Goal: Task Accomplishment & Management: Complete application form

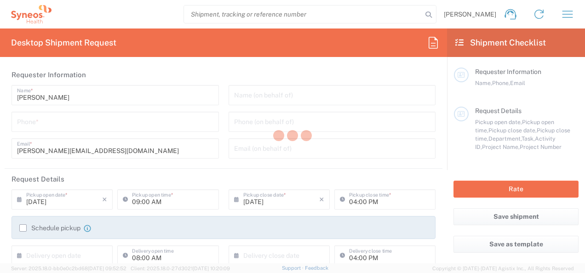
type input "6052"
type input "[US_STATE]"
type input "[GEOGRAPHIC_DATA]"
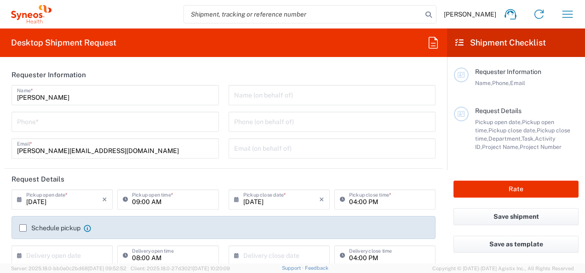
type input "Syneos Health Commercial Servi- [GEOGRAPHIC_DATA] [GEOGRAPHIC_DATA]"
click at [92, 122] on input "tel" at bounding box center [115, 121] width 196 height 16
type input "2677561759"
click at [224, 161] on div "Name (on behalf of) Phone (on behalf of) Email (on behalf of)" at bounding box center [332, 125] width 217 height 80
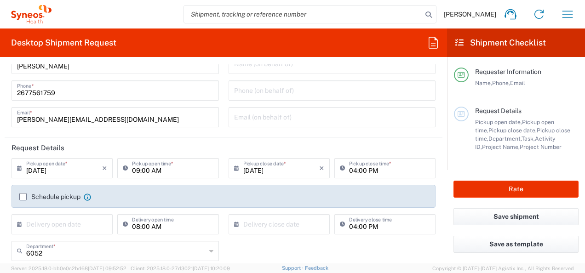
scroll to position [46, 0]
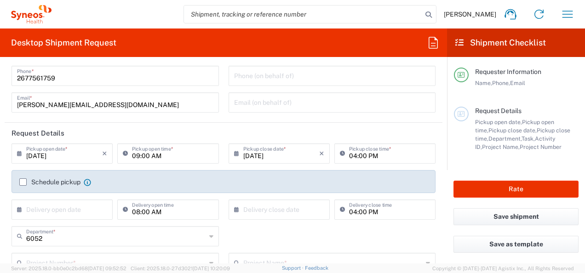
click at [19, 152] on icon at bounding box center [21, 153] width 9 height 15
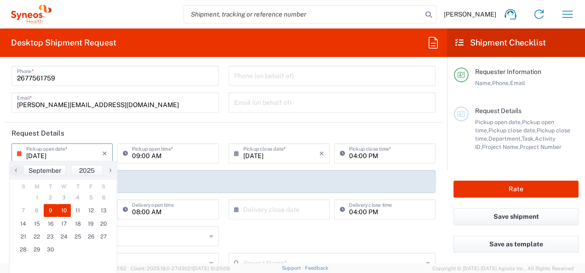
click at [64, 209] on span "10" at bounding box center [64, 210] width 14 height 13
type input "[DATE]"
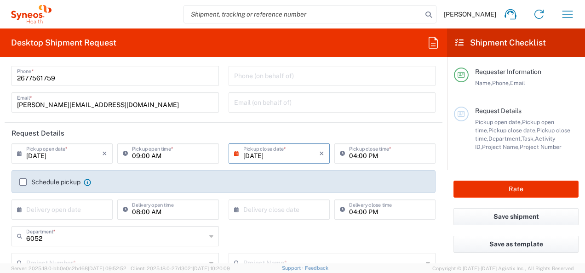
click at [20, 182] on label "Schedule pickup" at bounding box center [49, 181] width 61 height 7
click at [23, 182] on input "Schedule pickup" at bounding box center [23, 182] width 0 height 0
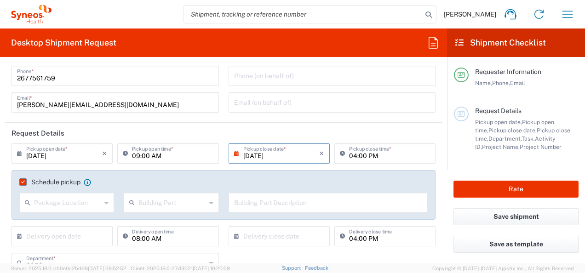
click at [104, 201] on icon at bounding box center [106, 202] width 4 height 15
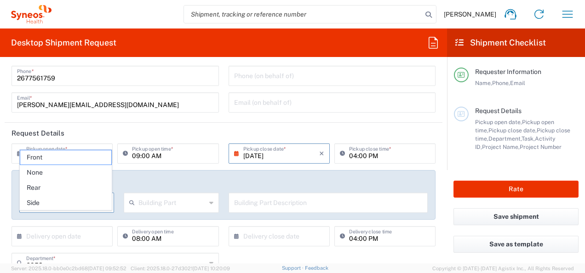
scroll to position [0, 0]
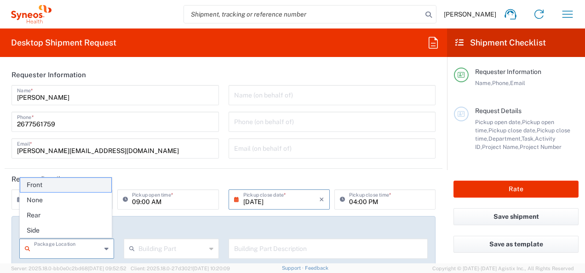
click at [77, 184] on span "Front" at bounding box center [66, 185] width 92 height 14
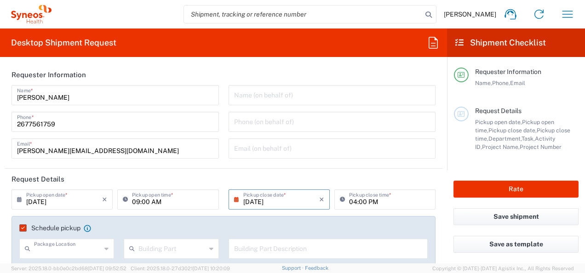
type input "Front"
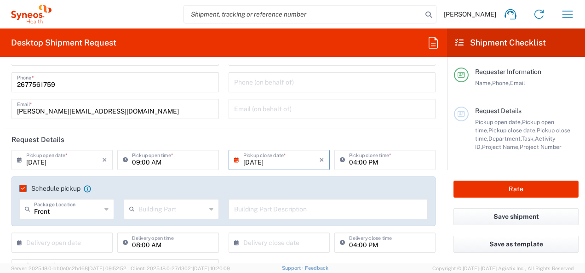
scroll to position [138, 0]
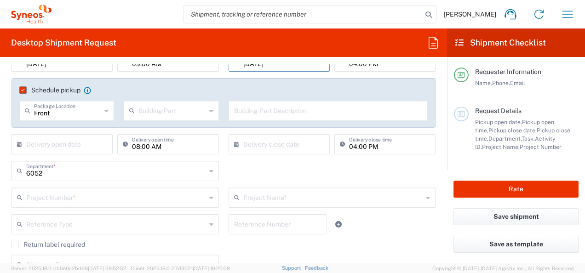
click at [209, 110] on icon at bounding box center [211, 110] width 4 height 15
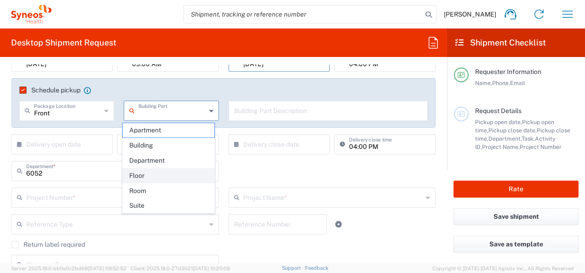
click at [160, 175] on span "Floor" at bounding box center [169, 176] width 92 height 14
type input "Floor"
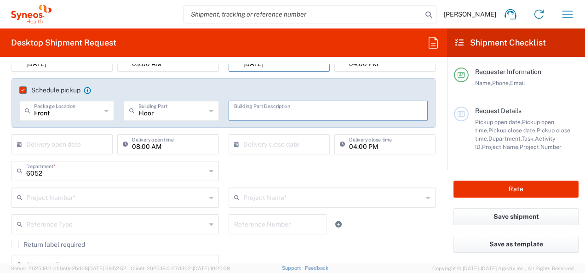
click at [256, 112] on input "text" at bounding box center [328, 110] width 189 height 16
type input "2nd Floor"
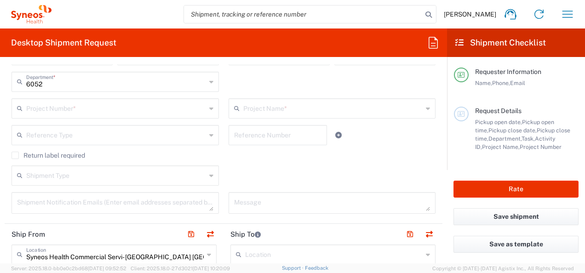
scroll to position [230, 0]
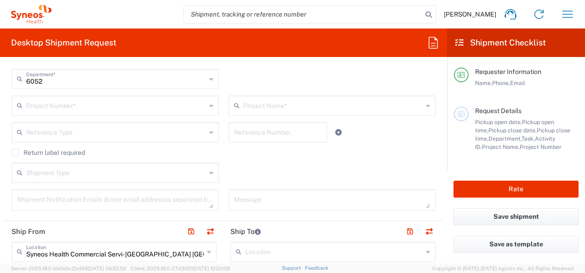
click at [92, 80] on input "6052" at bounding box center [116, 78] width 180 height 16
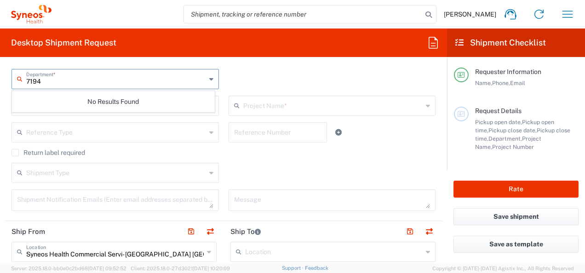
type input "7194"
click at [233, 75] on div "7194 Department * No Results Found" at bounding box center [224, 82] width 434 height 27
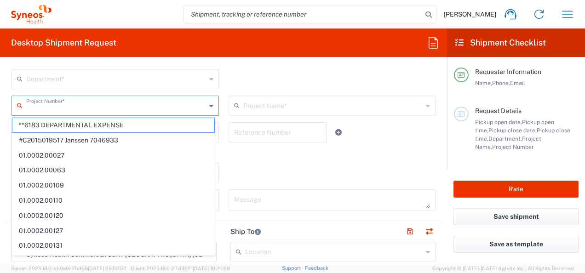
click at [126, 107] on input "text" at bounding box center [116, 105] width 180 height 16
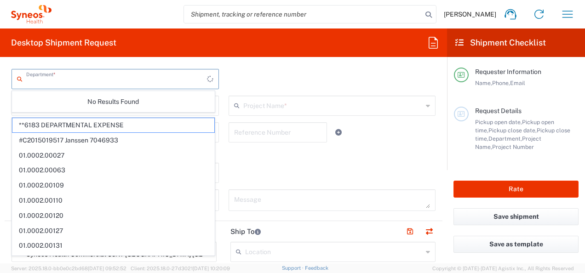
click at [126, 81] on input "text" at bounding box center [116, 78] width 181 height 16
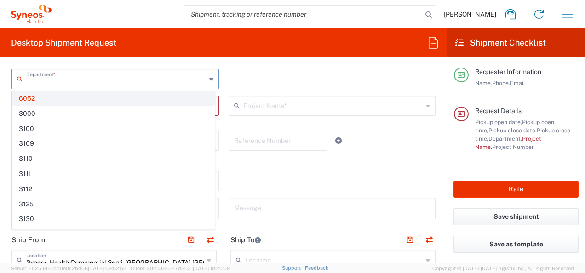
click at [47, 97] on span "6052" at bounding box center [113, 99] width 202 height 14
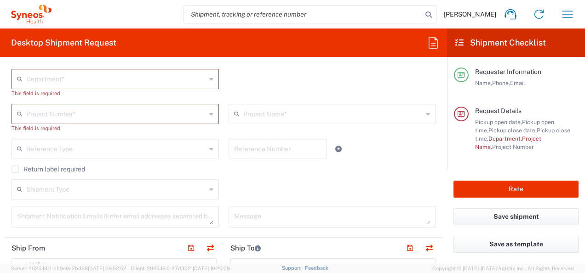
click at [129, 80] on input "text" at bounding box center [116, 78] width 180 height 16
type input "6052"
click at [270, 76] on div "6052 Department * 6052 This field is required" at bounding box center [224, 86] width 434 height 35
click at [72, 76] on input "text" at bounding box center [116, 78] width 180 height 16
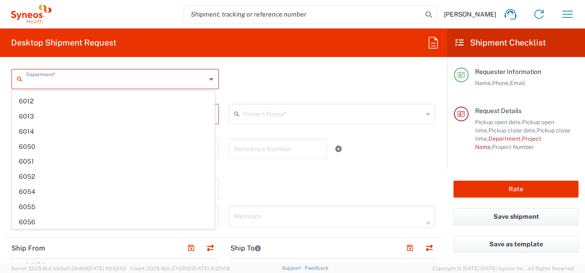
scroll to position [1987, 0]
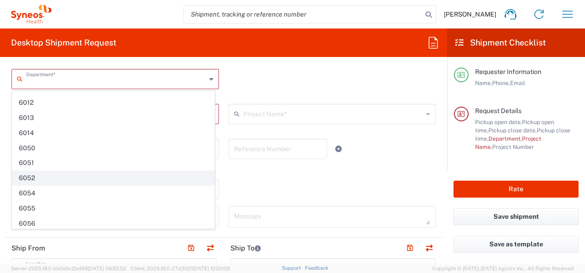
click at [32, 171] on span "6052" at bounding box center [113, 178] width 202 height 14
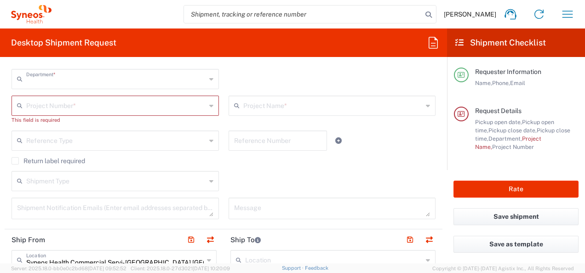
type input "6052"
click at [177, 105] on input "text" at bounding box center [116, 105] width 180 height 16
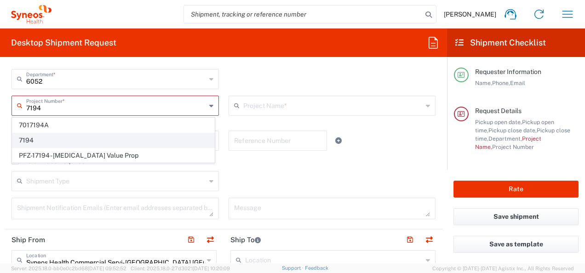
type input "7194"
click at [40, 134] on span "7194" at bounding box center [113, 140] width 202 height 14
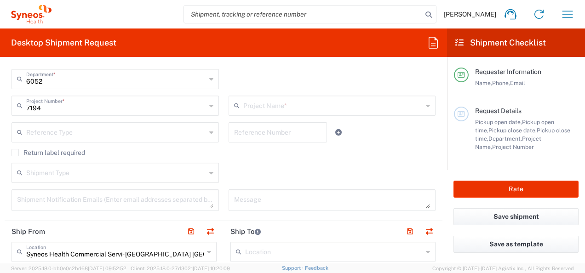
type input "ST-US-AstraZeneca Pharma-Sales"
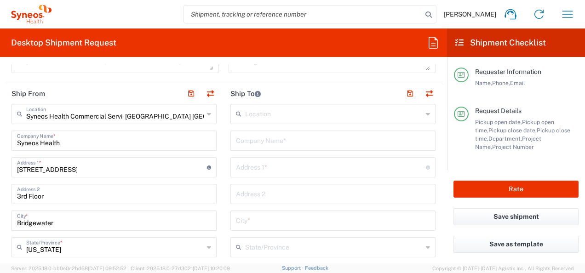
scroll to position [414, 0]
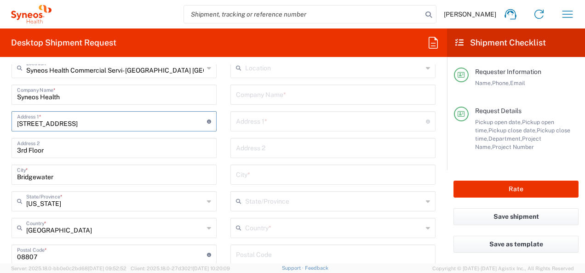
click at [166, 125] on input "[STREET_ADDRESS]" at bounding box center [112, 121] width 190 height 16
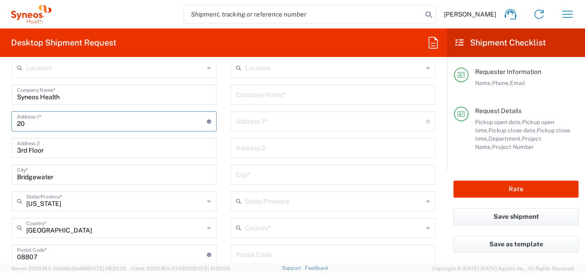
type input "2"
type input "[STREET_ADDRESS]"
click at [132, 149] on input "3rd Floor" at bounding box center [114, 147] width 194 height 16
type input "3"
click at [140, 148] on input "2" at bounding box center [114, 147] width 194 height 16
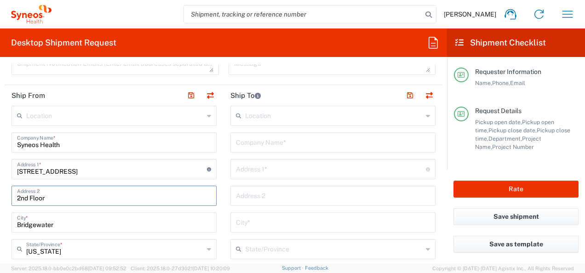
scroll to position [460, 0]
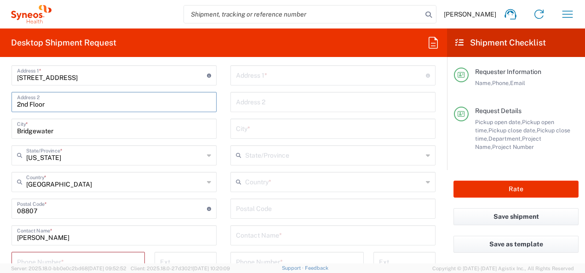
type input "2nd Floor"
click at [59, 128] on input "Bridgewater" at bounding box center [114, 128] width 194 height 16
type input "B"
type input "[GEOGRAPHIC_DATA]"
click at [207, 155] on icon at bounding box center [209, 155] width 4 height 15
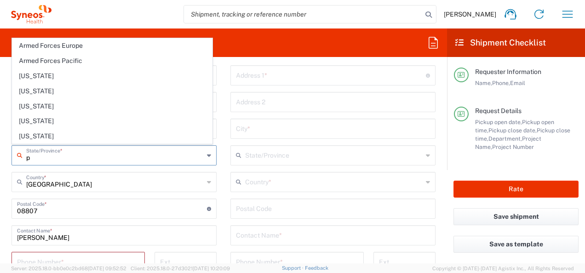
drag, startPoint x: 29, startPoint y: 116, endPoint x: 29, endPoint y: 167, distance: 51.5
click at [29, 116] on span "[US_STATE]" at bounding box center [112, 121] width 200 height 14
type input "[US_STATE]"
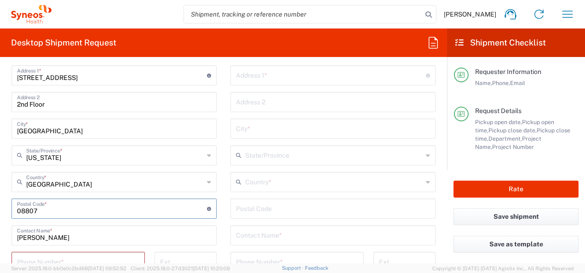
click at [55, 214] on input "undefined" at bounding box center [112, 208] width 190 height 16
type input "0"
type input "18940"
type input "2677561759"
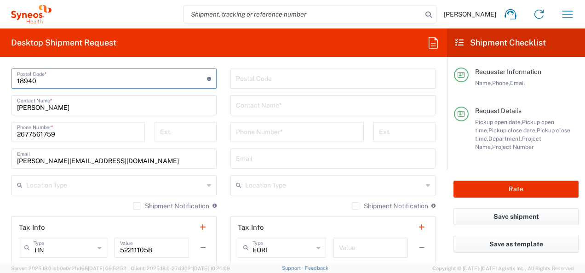
scroll to position [598, 0]
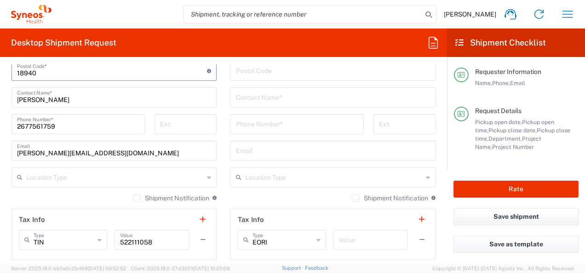
type input "18940"
click at [207, 177] on icon at bounding box center [209, 177] width 4 height 15
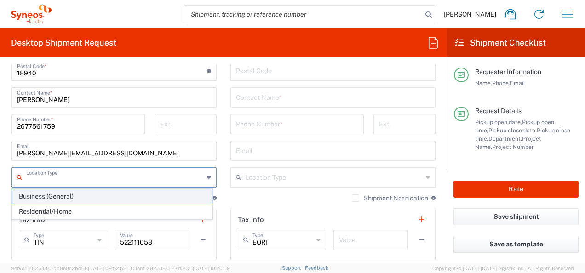
click at [90, 196] on span "Business (General)" at bounding box center [112, 196] width 200 height 14
type input "Business (General)"
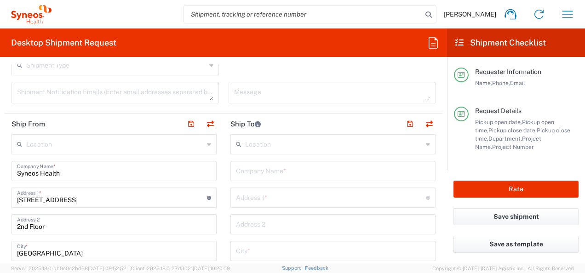
scroll to position [322, 0]
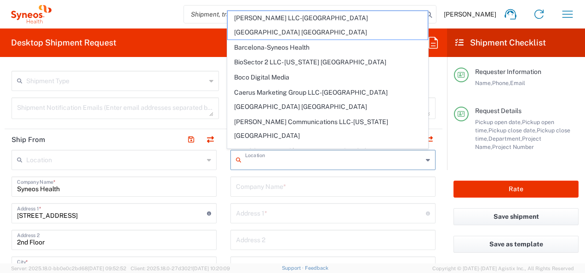
click at [259, 157] on input "text" at bounding box center [334, 159] width 178 height 16
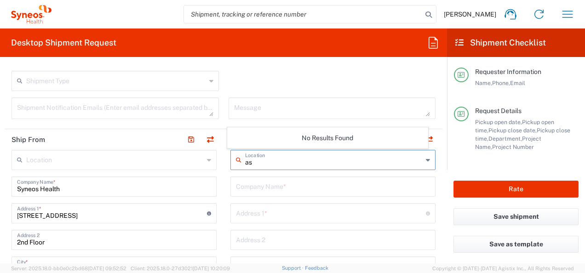
type input "a"
type input "A"
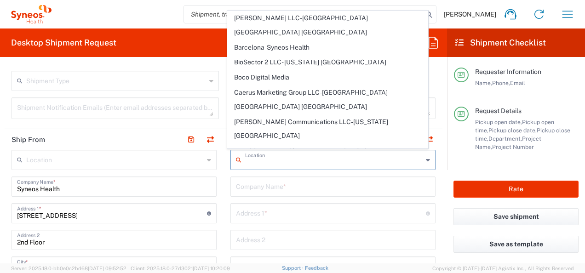
click at [246, 189] on input "text" at bounding box center [333, 186] width 194 height 16
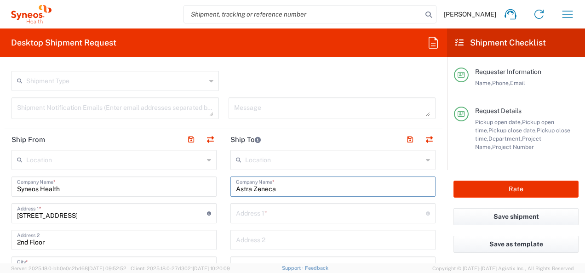
type input "Astra Zeneca"
click at [243, 214] on input "text" at bounding box center [331, 213] width 190 height 16
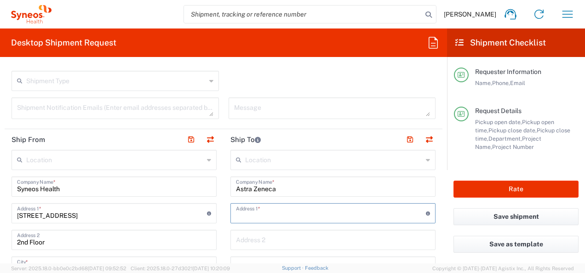
click at [273, 61] on div "Desktop Shipment Request Requester Information [PERSON_NAME] Name * [PHONE_NUMB…" at bounding box center [223, 146] width 447 height 235
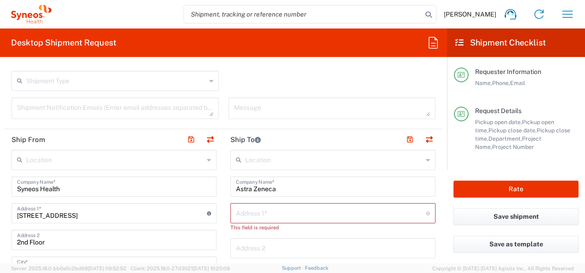
click at [268, 157] on input "text" at bounding box center [334, 159] width 178 height 16
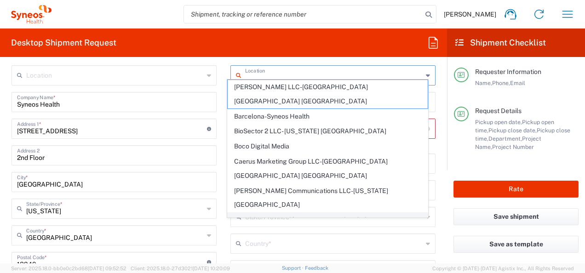
scroll to position [414, 0]
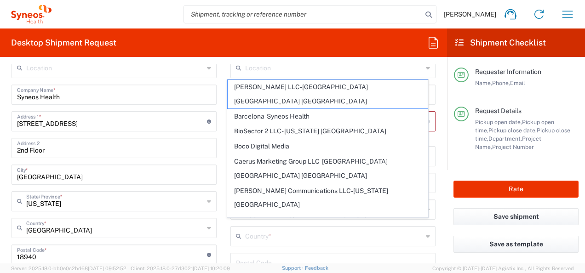
click at [437, 178] on form "Requester Information [PERSON_NAME] Name * [PHONE_NUMBER] Phone * [PERSON_NAME]…" at bounding box center [223, 163] width 447 height 199
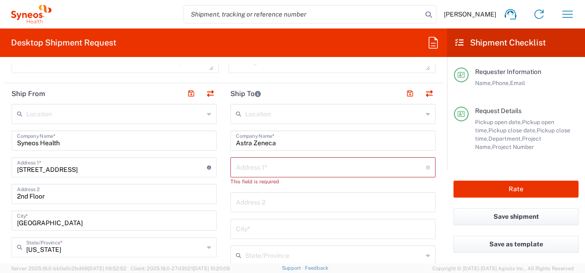
scroll to position [322, 0]
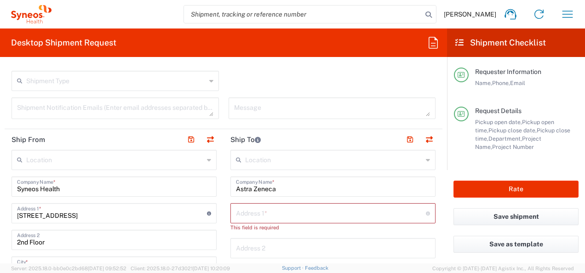
click at [288, 158] on input "text" at bounding box center [334, 159] width 178 height 16
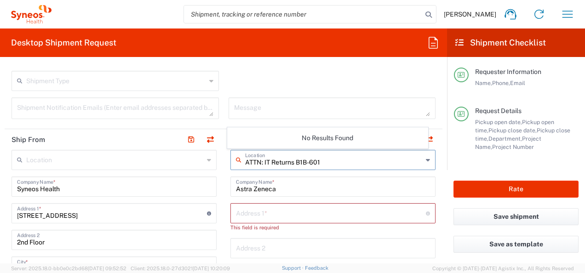
type input "ATTN: IT Returns B1B-601"
click at [252, 212] on input "text" at bounding box center [331, 213] width 190 height 16
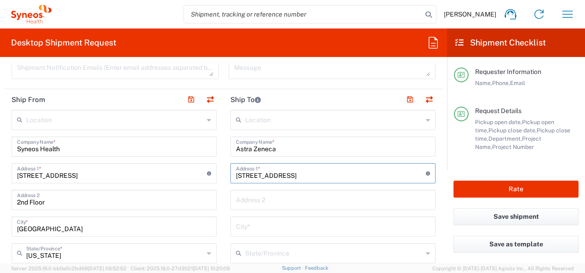
scroll to position [414, 0]
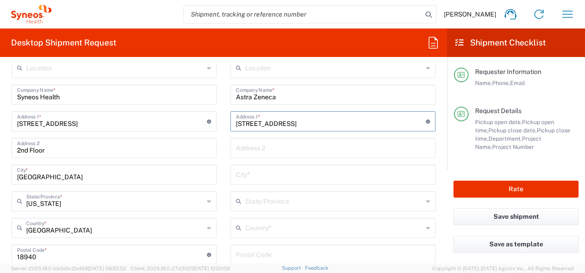
type input "[STREET_ADDRESS]"
click at [254, 174] on input "text" at bounding box center [333, 174] width 194 height 16
type input "Wilimington"
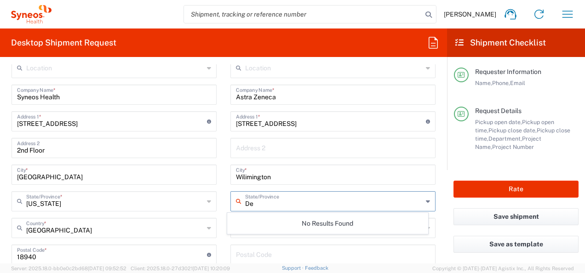
click at [417, 199] on div "De State/Province" at bounding box center [332, 201] width 205 height 20
click at [426, 201] on icon at bounding box center [428, 201] width 4 height 15
type input "D"
click at [389, 205] on input "text" at bounding box center [334, 201] width 178 height 16
type input "DE"
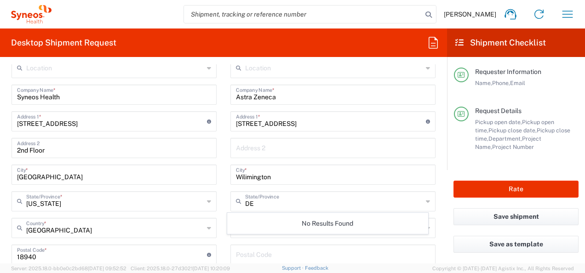
click at [436, 204] on form "Requester Information [PERSON_NAME] Name * [PHONE_NUMBER] Phone * [PERSON_NAME]…" at bounding box center [223, 163] width 447 height 199
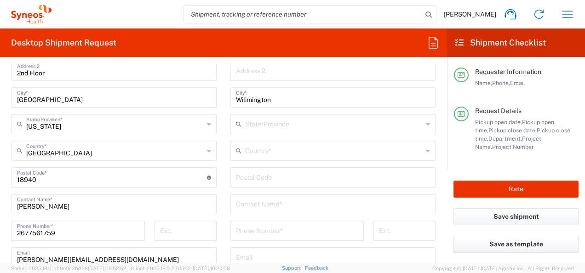
scroll to position [506, 0]
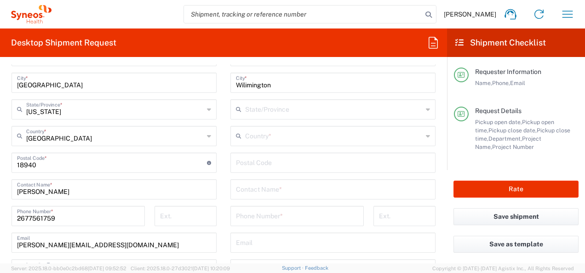
click at [252, 109] on input "text" at bounding box center [334, 109] width 178 height 16
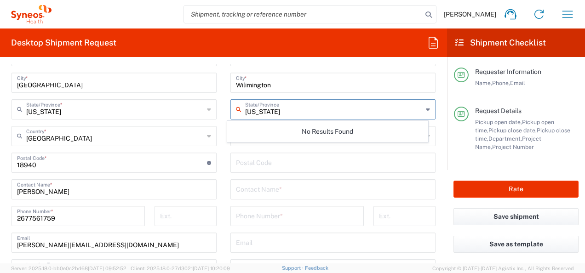
type input "[US_STATE]"
click at [432, 146] on main "Location [PERSON_NAME] LLC-[GEOGRAPHIC_DATA] [GEOGRAPHIC_DATA] [GEOGRAPHIC_DATA…" at bounding box center [333, 159] width 219 height 386
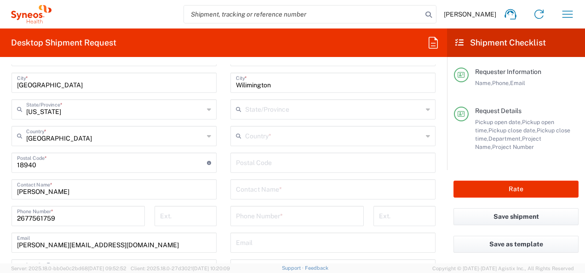
click at [426, 108] on icon at bounding box center [428, 109] width 4 height 15
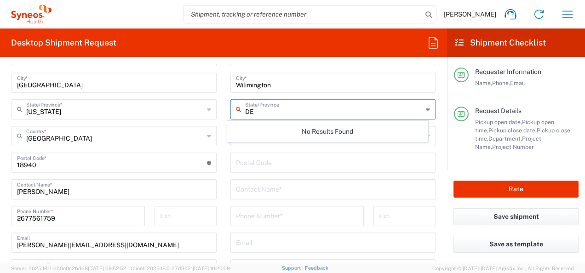
click at [245, 111] on input "DE" at bounding box center [334, 109] width 178 height 16
click at [304, 111] on input "DE" at bounding box center [334, 109] width 178 height 16
type input "D"
click at [307, 164] on input "undefined" at bounding box center [333, 162] width 194 height 16
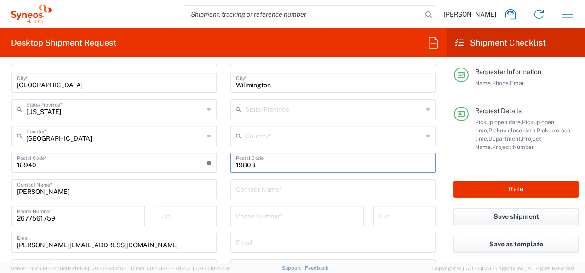
type input "19803"
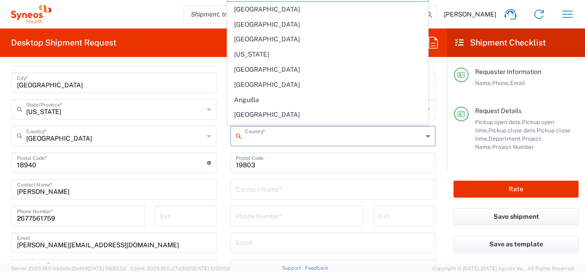
click at [311, 135] on input "text" at bounding box center [334, 135] width 178 height 16
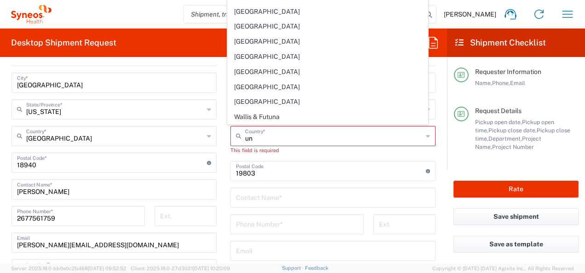
drag, startPoint x: 268, startPoint y: 104, endPoint x: 289, endPoint y: 135, distance: 37.8
click at [268, 104] on span "[GEOGRAPHIC_DATA]" at bounding box center [328, 102] width 200 height 14
type input "[GEOGRAPHIC_DATA]"
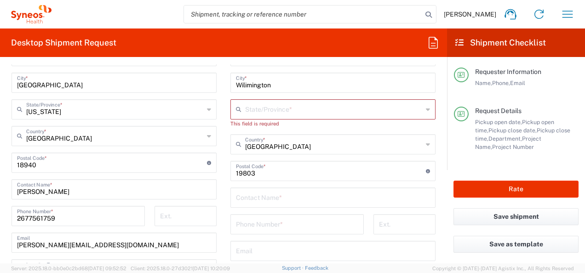
click at [254, 107] on input "text" at bounding box center [334, 109] width 178 height 16
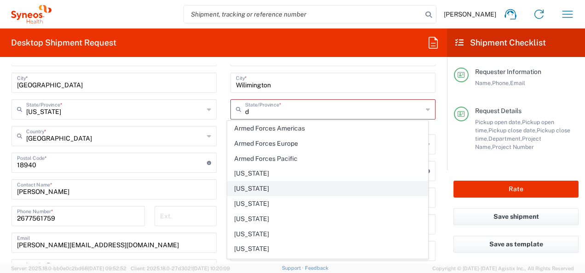
click at [240, 189] on span "[US_STATE]" at bounding box center [328, 189] width 200 height 14
type input "[US_STATE]"
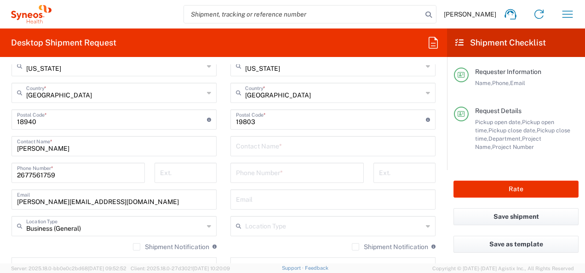
scroll to position [552, 0]
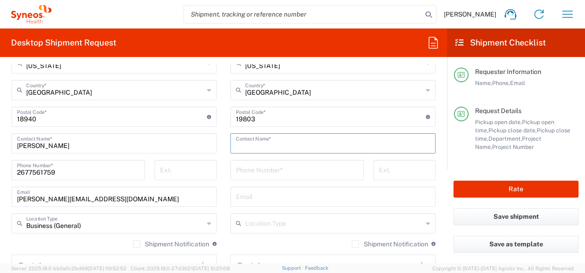
click at [292, 144] on input "text" at bounding box center [333, 143] width 194 height 16
type input "Attn: IT Returns B1B-601"
click at [275, 168] on input "tel" at bounding box center [297, 169] width 122 height 16
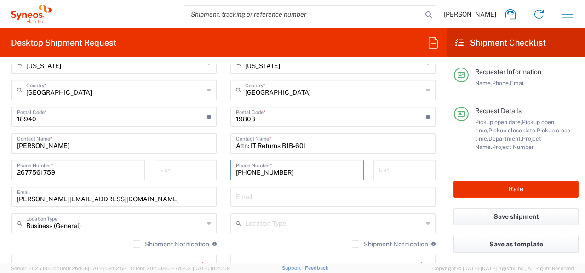
scroll to position [598, 0]
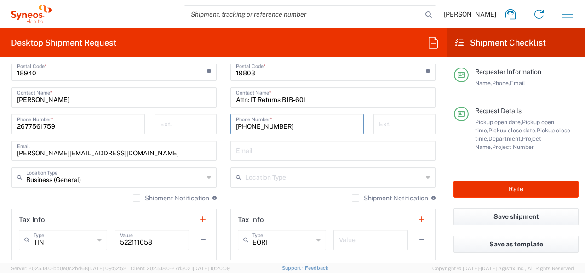
type input "[PHONE_NUMBER]"
click at [280, 176] on input "text" at bounding box center [334, 177] width 178 height 16
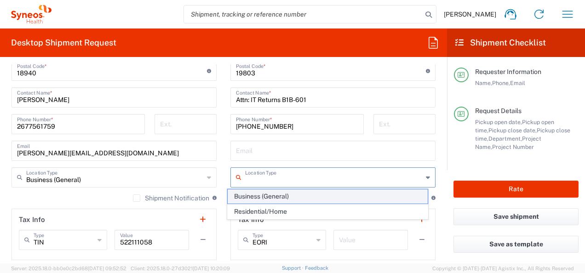
click at [270, 196] on span "Business (General)" at bounding box center [328, 196] width 200 height 14
type input "Business (General)"
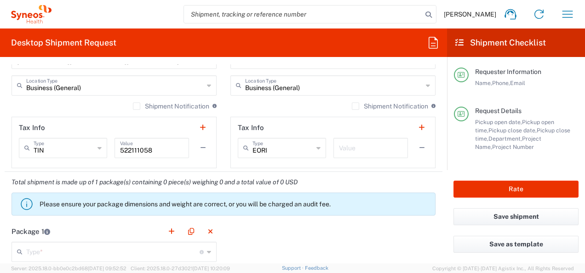
scroll to position [828, 0]
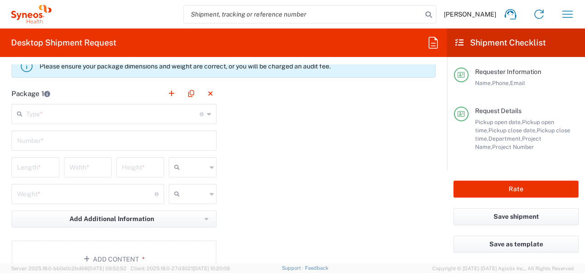
click at [207, 112] on icon at bounding box center [209, 114] width 4 height 15
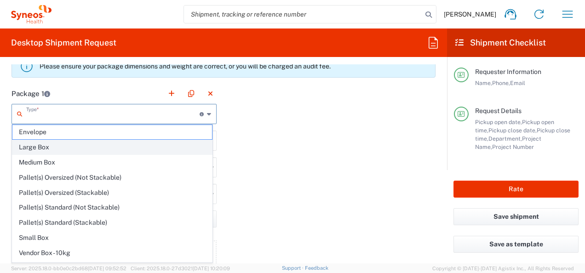
click at [100, 142] on span "Large Box" at bounding box center [112, 147] width 200 height 14
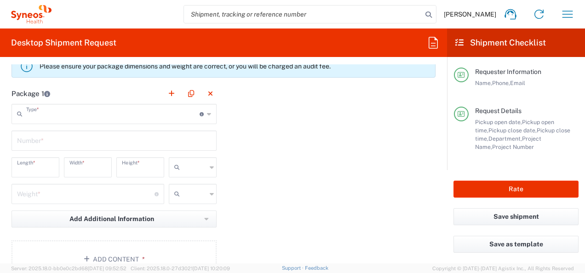
type input "Large Box"
type input "17.5"
type input "12.5"
type input "3"
type input "in"
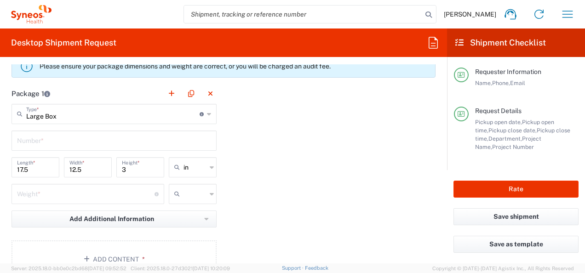
click at [207, 112] on icon at bounding box center [209, 114] width 4 height 15
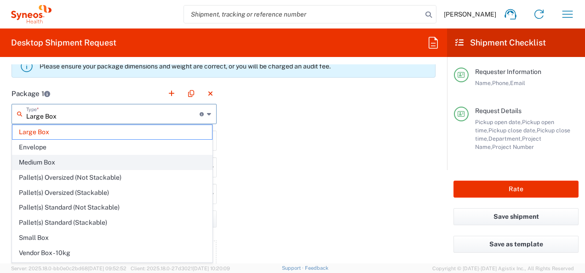
click at [55, 161] on span "Medium Box" at bounding box center [112, 162] width 200 height 14
type input "Medium Box"
type input "13"
type input "11.5"
type input "2.5"
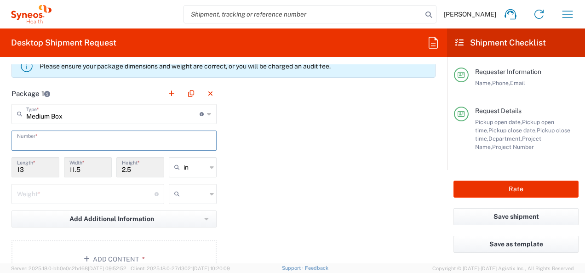
click at [117, 141] on input "text" at bounding box center [114, 140] width 194 height 16
type input "1"
click at [40, 169] on input "13" at bounding box center [35, 167] width 37 height 16
click at [24, 168] on input "13" at bounding box center [35, 167] width 37 height 16
click at [23, 167] on input "13" at bounding box center [35, 167] width 37 height 16
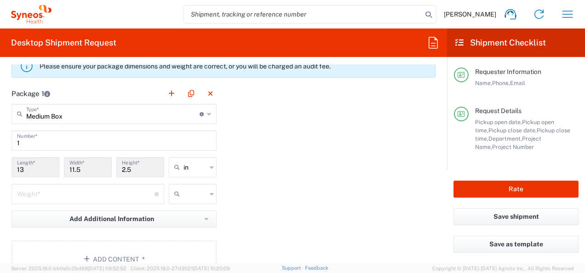
drag, startPoint x: 129, startPoint y: 168, endPoint x: 103, endPoint y: 168, distance: 26.2
click at [103, 168] on div "13 Length * 11.5 Width * 2.5 Height * in in cm ft" at bounding box center [114, 170] width 210 height 27
drag, startPoint x: 23, startPoint y: 169, endPoint x: 3, endPoint y: 169, distance: 20.2
click at [3, 169] on form "Requester Information [PERSON_NAME] Name * [PHONE_NUMBER] Phone * [PERSON_NAME]…" at bounding box center [223, 163] width 447 height 199
drag, startPoint x: 3, startPoint y: 169, endPoint x: 6, endPoint y: 189, distance: 19.5
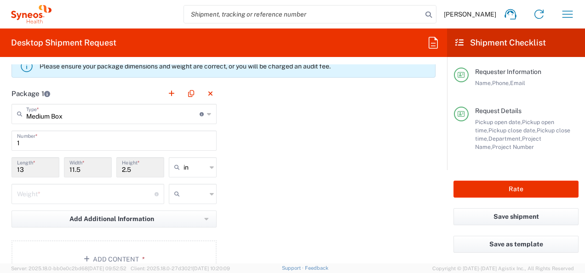
click at [6, 189] on main "Medium Box Type * Material used to package goods Large Box Envelope Medium Box …" at bounding box center [114, 193] width 219 height 178
click at [18, 188] on input "number" at bounding box center [86, 193] width 138 height 16
type input "8.6"
click at [210, 192] on icon at bounding box center [212, 194] width 4 height 15
click at [178, 226] on span "lbs" at bounding box center [189, 227] width 45 height 14
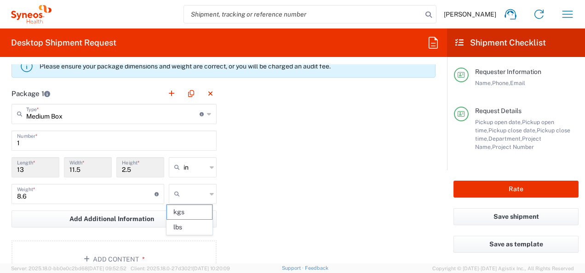
type input "lbs"
click at [47, 165] on input "13" at bounding box center [35, 167] width 37 height 16
click at [84, 172] on input "11.5" at bounding box center [87, 167] width 37 height 16
click at [210, 166] on icon at bounding box center [212, 167] width 4 height 15
click at [185, 185] on span "in" at bounding box center [189, 185] width 45 height 14
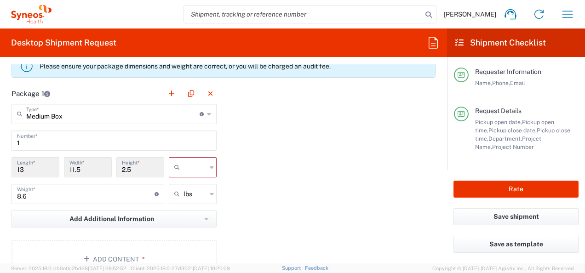
click at [40, 165] on input "13" at bounding box center [35, 167] width 37 height 16
click at [210, 165] on icon at bounding box center [212, 167] width 4 height 15
click at [174, 209] on span "in" at bounding box center [189, 216] width 45 height 14
type input "in"
click at [39, 172] on input "13" at bounding box center [35, 167] width 37 height 16
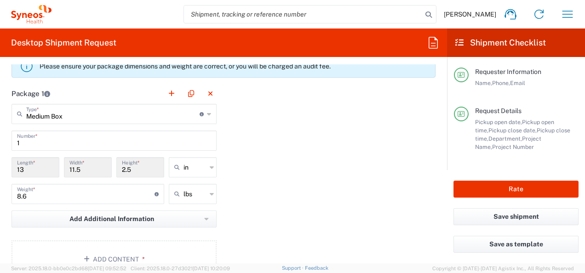
click at [39, 169] on input "13" at bounding box center [35, 167] width 37 height 16
click at [47, 142] on input "1" at bounding box center [114, 140] width 194 height 16
click at [207, 114] on icon at bounding box center [209, 114] width 4 height 15
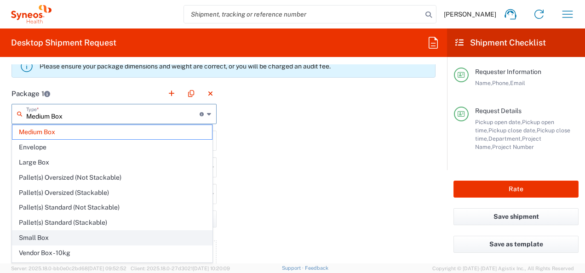
click at [106, 234] on span "Small Box" at bounding box center [112, 238] width 200 height 14
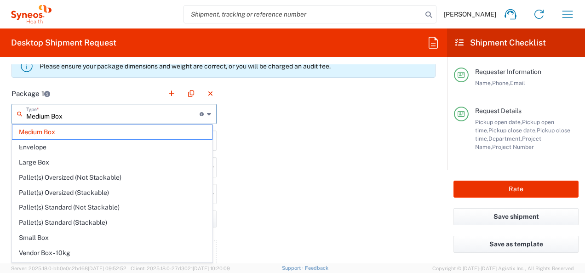
type input "Small Box"
type input "12.25"
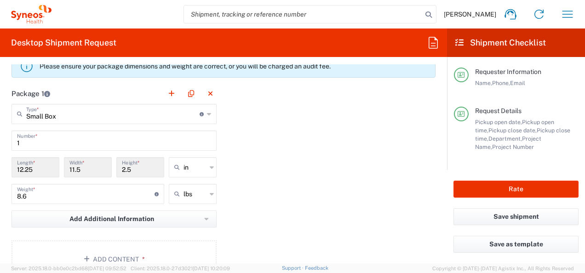
type input "11"
type input "1.5"
type input "in"
click at [209, 111] on div "Small Box Type * Material used to package goods" at bounding box center [113, 114] width 205 height 20
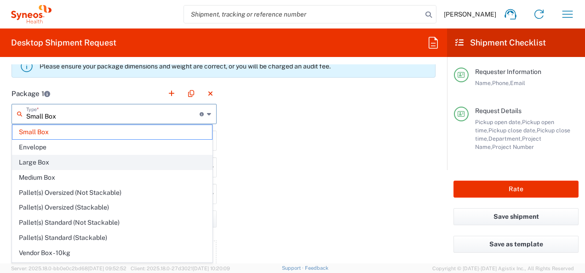
click at [122, 161] on span "Large Box" at bounding box center [112, 162] width 200 height 14
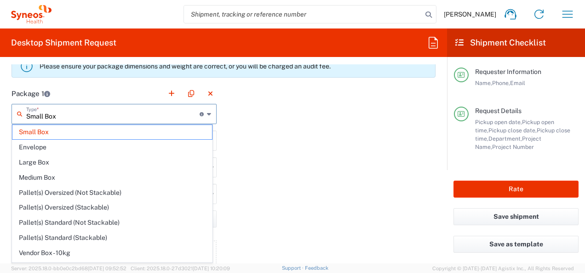
type input "Large Box"
type input "17.5"
type input "12.5"
type input "3"
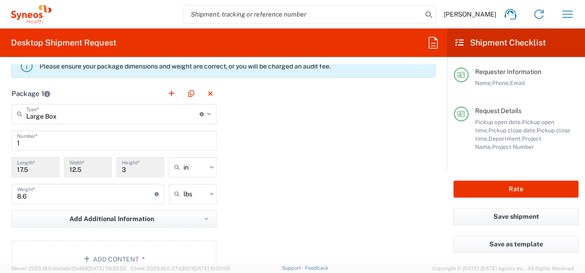
click at [44, 169] on input "17.5" at bounding box center [35, 167] width 37 height 16
click at [207, 113] on icon at bounding box center [209, 114] width 4 height 15
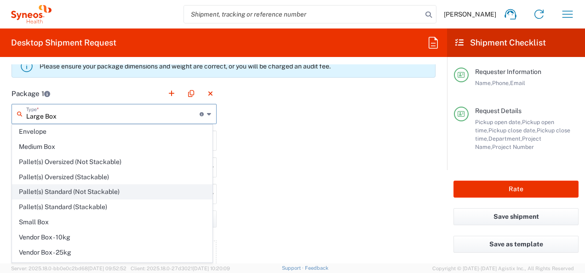
scroll to position [24, 0]
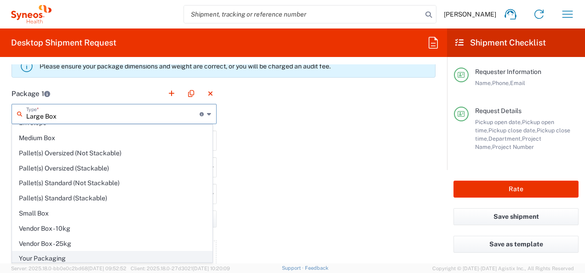
click at [108, 256] on span "Your Packaging" at bounding box center [112, 259] width 200 height 14
type input "Your Packaging"
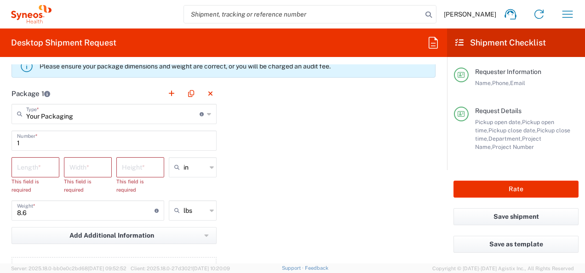
click at [24, 167] on input "number" at bounding box center [35, 167] width 37 height 16
type input "22"
type input "17"
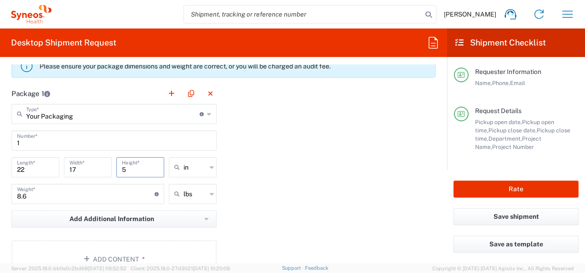
type input "5"
click at [243, 195] on div "Package 1 Your Packaging Type * Material used to package goods Large Box Envelo…" at bounding box center [224, 184] width 438 height 202
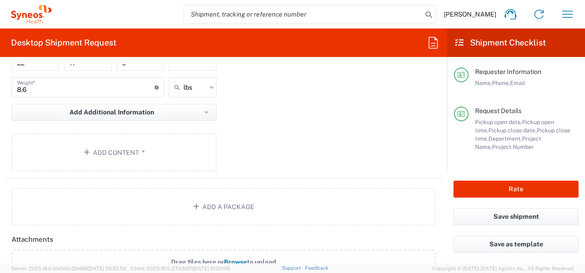
scroll to position [933, 0]
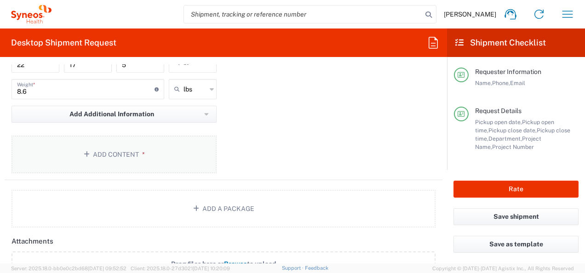
click at [86, 151] on icon "button" at bounding box center [88, 154] width 9 height 6
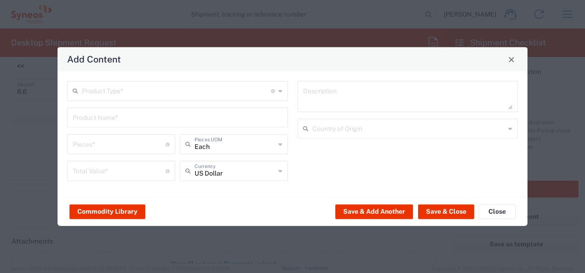
click at [281, 91] on icon at bounding box center [280, 91] width 4 height 15
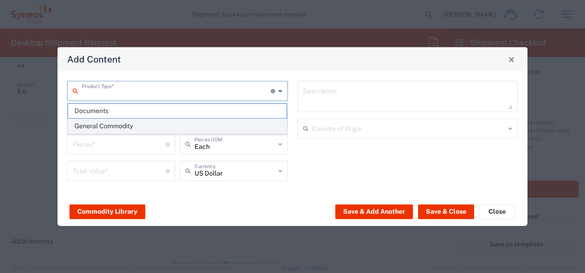
click at [185, 125] on span "General Commodity" at bounding box center [177, 126] width 219 height 14
type input "General Commodity"
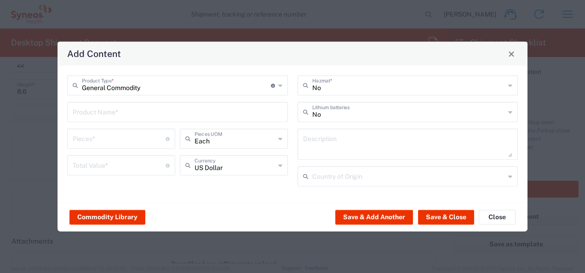
click at [169, 114] on input "text" at bounding box center [178, 111] width 210 height 16
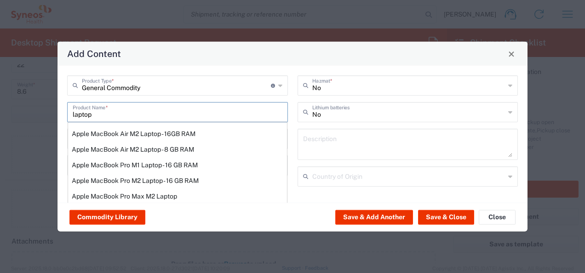
click at [42, 118] on div "Add Content General Commodity Product Type * Document: Paper document generated…" at bounding box center [292, 136] width 585 height 273
click at [122, 214] on button "Commodity Library" at bounding box center [107, 217] width 76 height 15
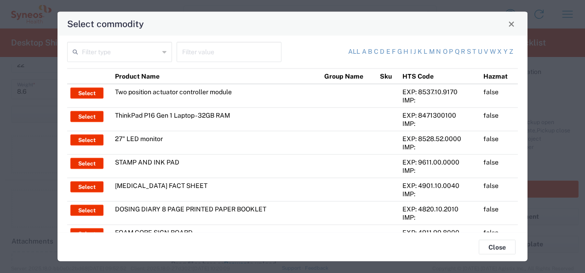
scroll to position [0, 0]
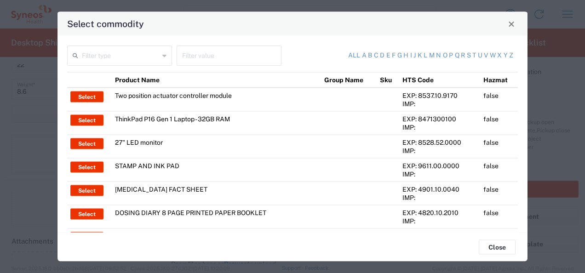
click at [206, 116] on td "ThinkPad P16 Gen 1 Laptop - 32GB RAM" at bounding box center [217, 122] width 210 height 23
click at [86, 118] on button "Select" at bounding box center [86, 120] width 33 height 11
type input "ThinkPad P16 Gen 1 Laptop - 32GB RAM"
type input "1"
type textarea "16" - Intel Core i9 12950HX - vPro Enterprise - 32 GB RAM - 512 GB SSD"
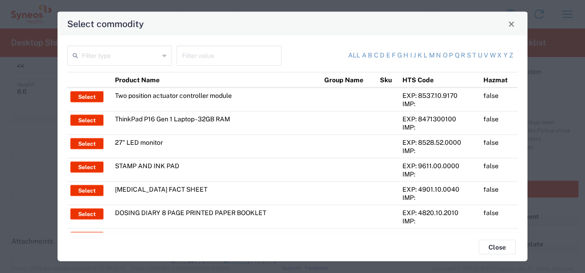
type input "[GEOGRAPHIC_DATA]"
type input "Yes"
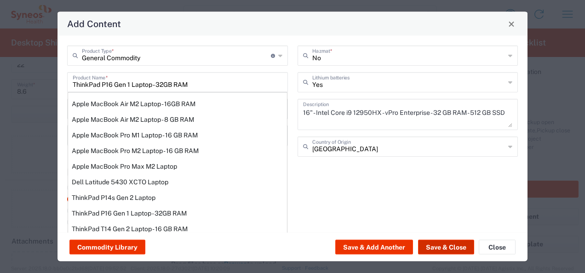
click at [434, 246] on button "Save & Close" at bounding box center [446, 247] width 56 height 15
click at [446, 248] on button "Save & Close" at bounding box center [446, 247] width 56 height 15
click at [445, 247] on button "Save & Close" at bounding box center [446, 247] width 56 height 15
click at [198, 84] on input "ThinkPad P16 Gen 1 Laptop - 32GB RAM" at bounding box center [178, 82] width 210 height 16
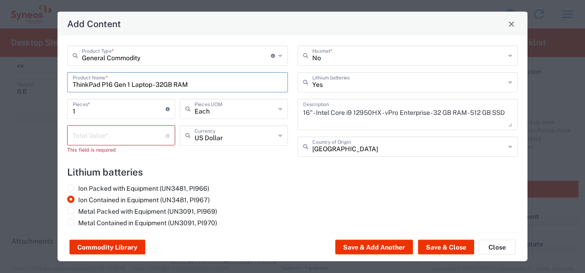
click at [134, 132] on input "number" at bounding box center [119, 135] width 93 height 16
type input "200"
click at [278, 183] on agx-lithium-batteries-content "Lithium batteries Ion Packed with Equipment (UN3481, PI966) Ion Contained in Eq…" at bounding box center [292, 199] width 451 height 64
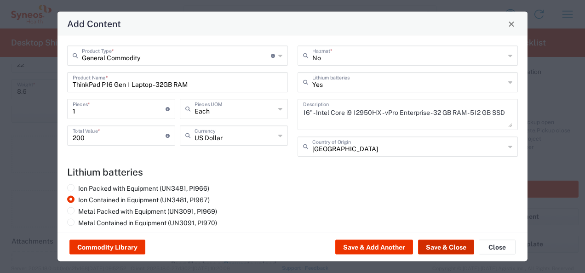
click at [447, 248] on button "Save & Close" at bounding box center [446, 247] width 56 height 15
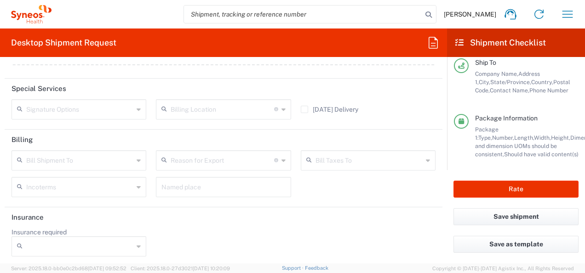
scroll to position [183, 0]
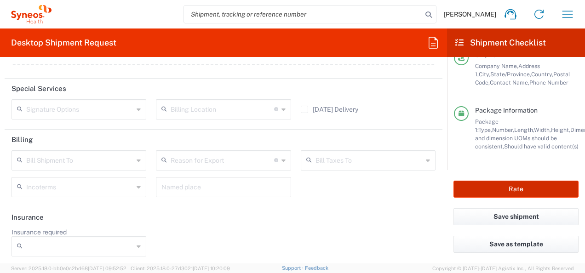
click at [513, 188] on button "Rate" at bounding box center [516, 189] width 125 height 17
type input "7194"
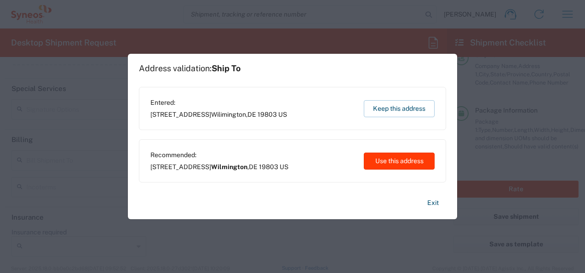
click at [388, 161] on button "Use this address" at bounding box center [399, 161] width 71 height 17
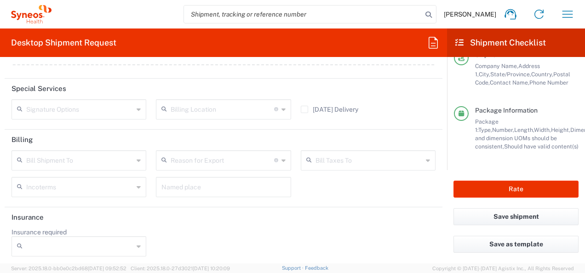
type input "Wilmington"
type input "[US_STATE]"
type input "[GEOGRAPHIC_DATA]"
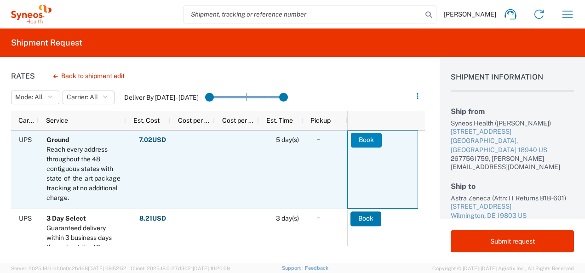
click at [362, 139] on button "Book" at bounding box center [366, 140] width 31 height 15
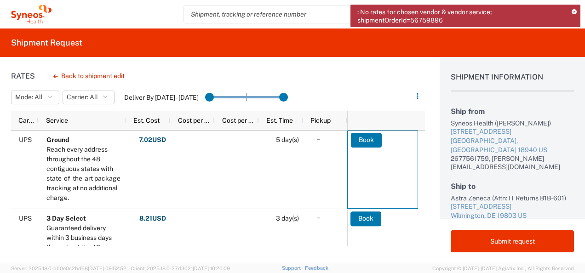
click at [574, 12] on icon at bounding box center [574, 12] width 5 height 5
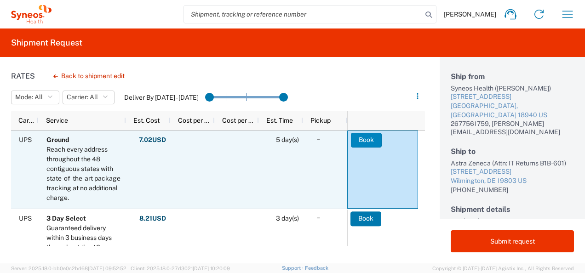
click at [364, 136] on button "Book" at bounding box center [366, 140] width 31 height 15
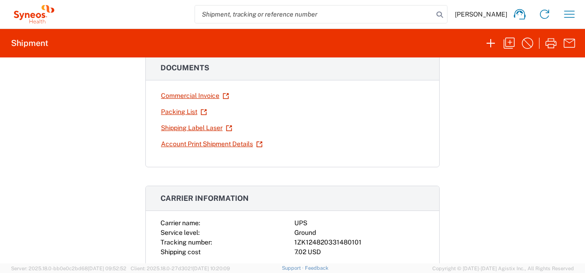
scroll to position [62, 0]
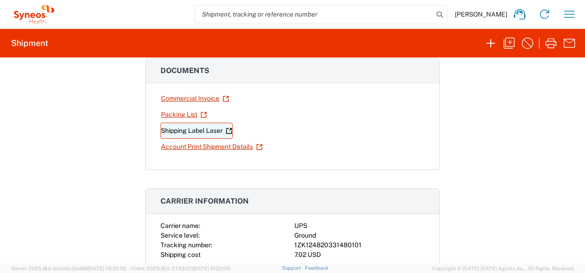
click at [190, 131] on link "Shipping Label Laser" at bounding box center [197, 131] width 72 height 16
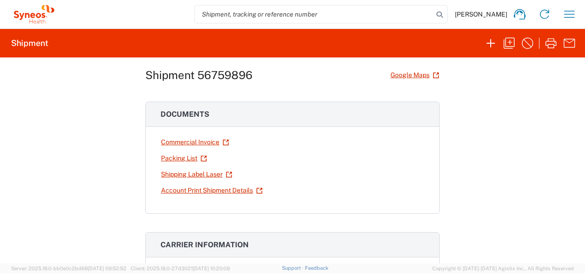
scroll to position [0, 0]
